Goal: Find specific page/section: Find specific page/section

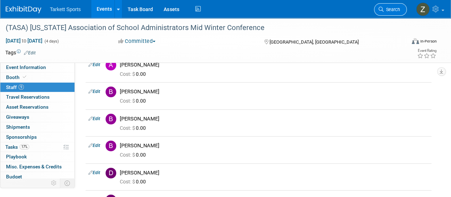
click at [391, 7] on span "Search" at bounding box center [392, 9] width 16 height 5
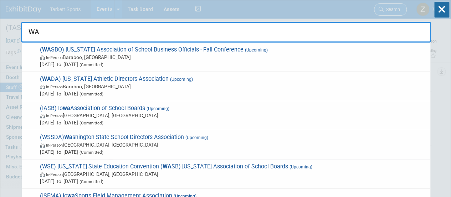
type input "W"
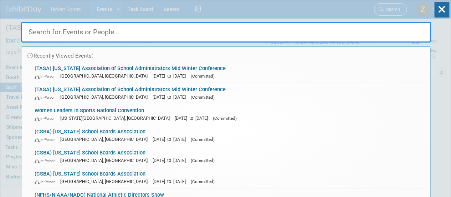
paste input "[US_STATE] Association of School Business Officials - Fall Conference"
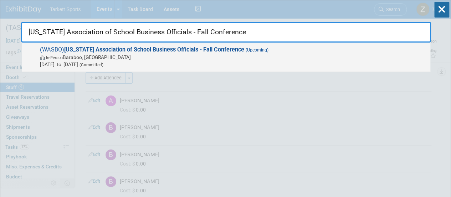
type input "[US_STATE] Association of School Business Officials - Fall Conference"
click at [147, 61] on span "[DATE] to [DATE] (Committed)" at bounding box center [233, 64] width 387 height 7
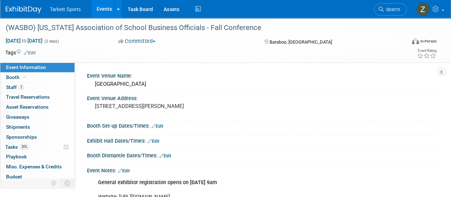
click at [54, 78] on link "Booth" at bounding box center [37, 77] width 74 height 10
select select "FieldTurf, [GEOGRAPHIC_DATA]"
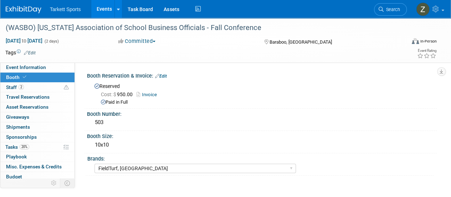
click at [148, 92] on link "Invoice" at bounding box center [149, 94] width 24 height 5
click at [384, 10] on link "Search" at bounding box center [390, 9] width 33 height 12
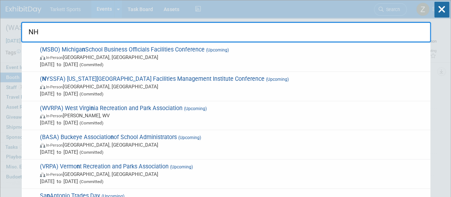
type input "NHS"
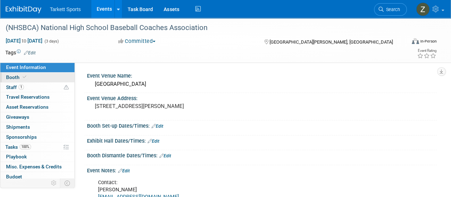
click at [39, 77] on link "Booth" at bounding box center [37, 77] width 74 height 10
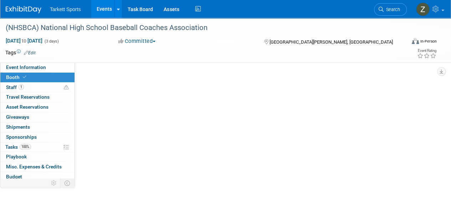
select select "FieldTurf"
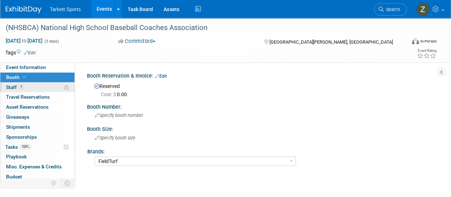
click at [29, 87] on link "1 Staff 1" at bounding box center [37, 87] width 74 height 10
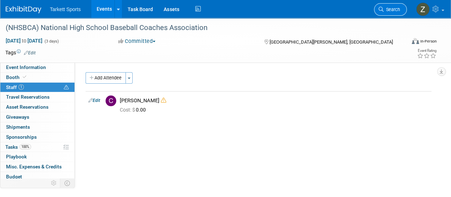
click at [391, 11] on span "Search" at bounding box center [392, 9] width 16 height 5
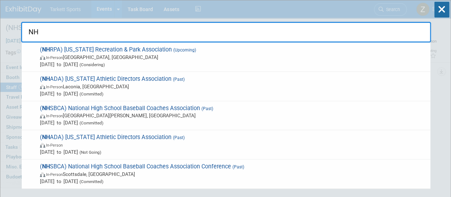
type input "NHS"
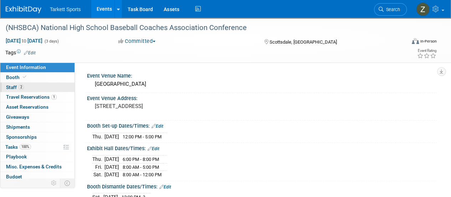
click at [37, 85] on link "2 Staff 2" at bounding box center [37, 87] width 74 height 10
